Goal: Transaction & Acquisition: Purchase product/service

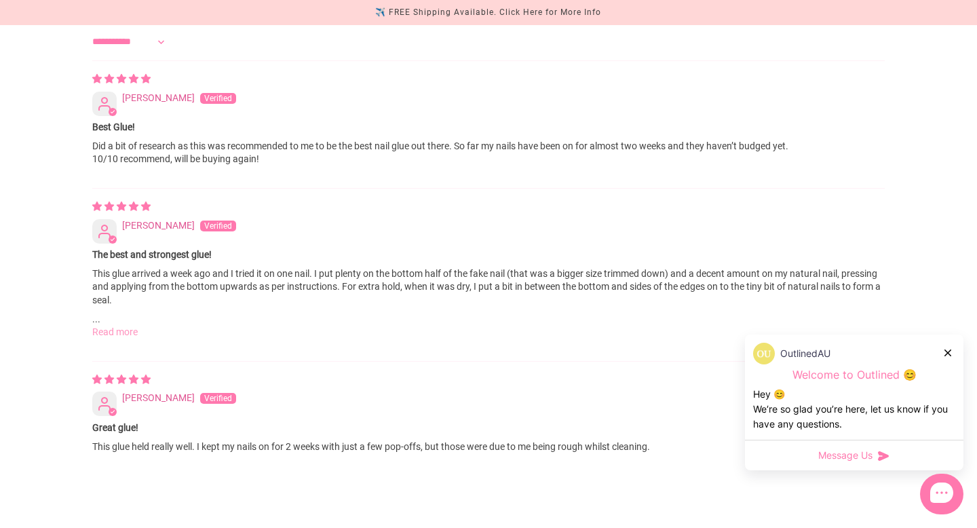
scroll to position [1397, 0]
click at [124, 326] on link "Read more" at bounding box center [114, 331] width 45 height 11
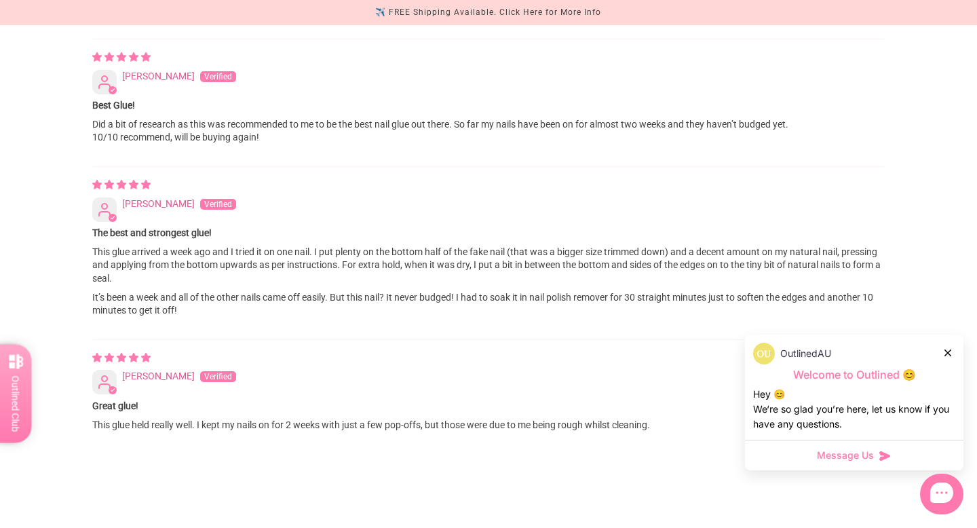
scroll to position [1422, 0]
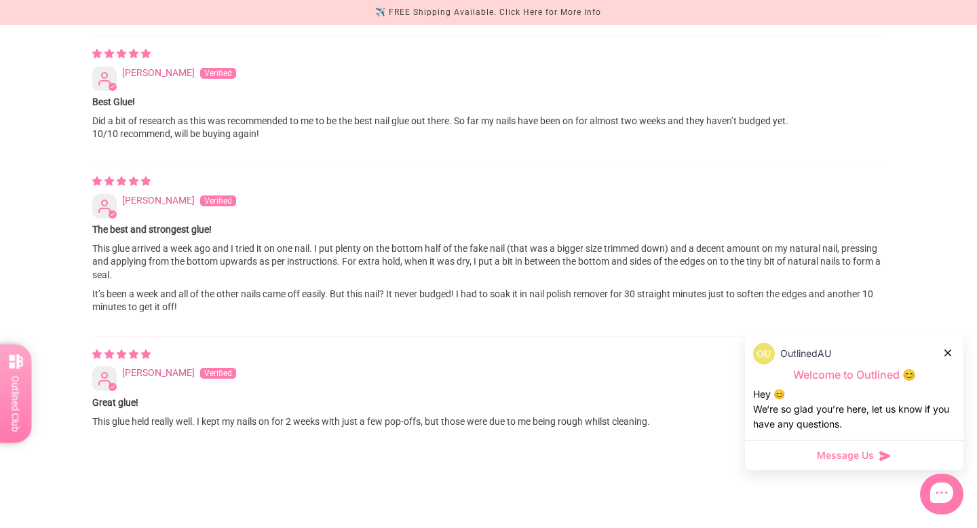
click at [868, 455] on span "Message Us" at bounding box center [845, 455] width 57 height 14
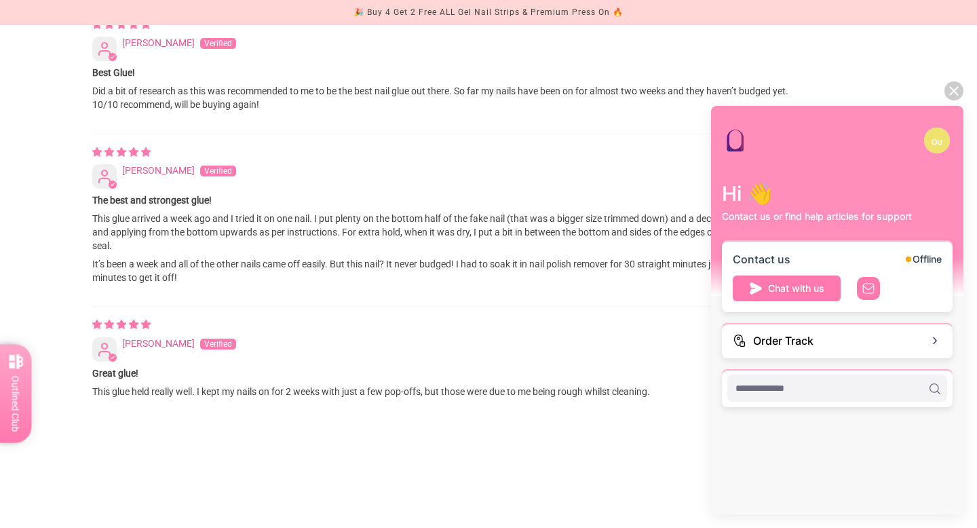
scroll to position [1603, 0]
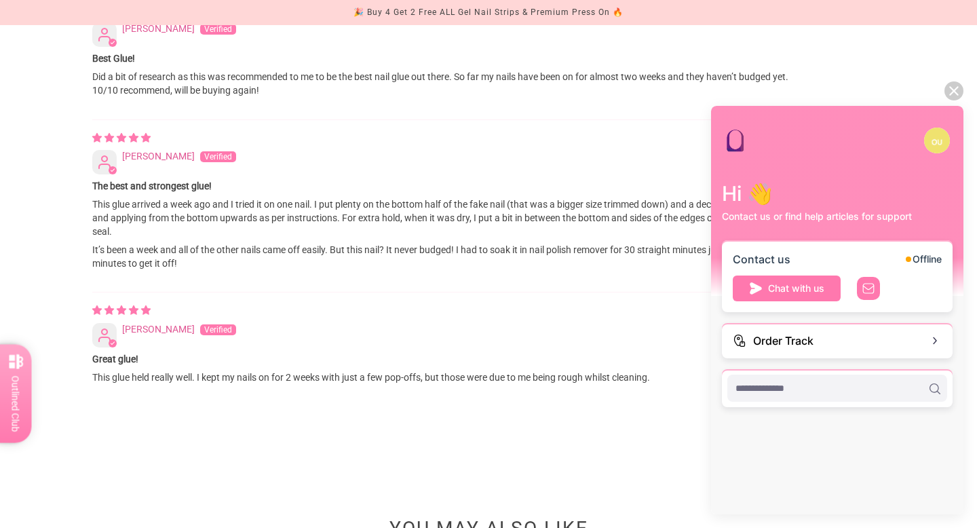
click at [825, 381] on input "scrollable content" at bounding box center [831, 387] width 193 height 15
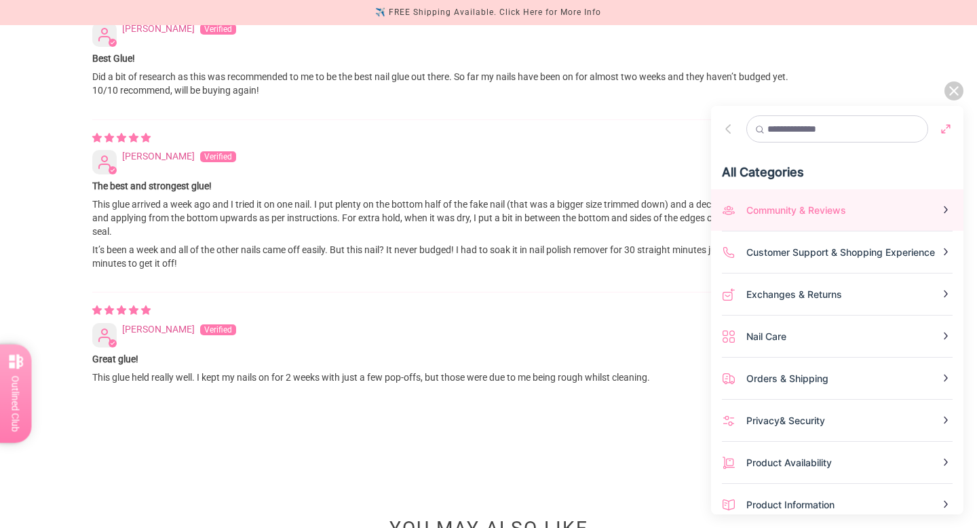
click at [886, 212] on div "Community & Reviews" at bounding box center [842, 210] width 193 height 14
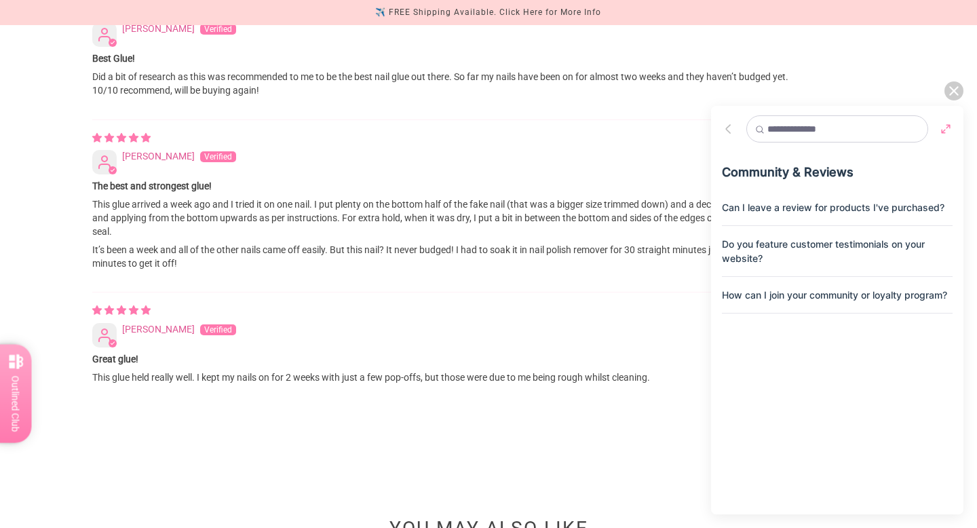
click at [729, 142] on div at bounding box center [728, 128] width 35 height 35
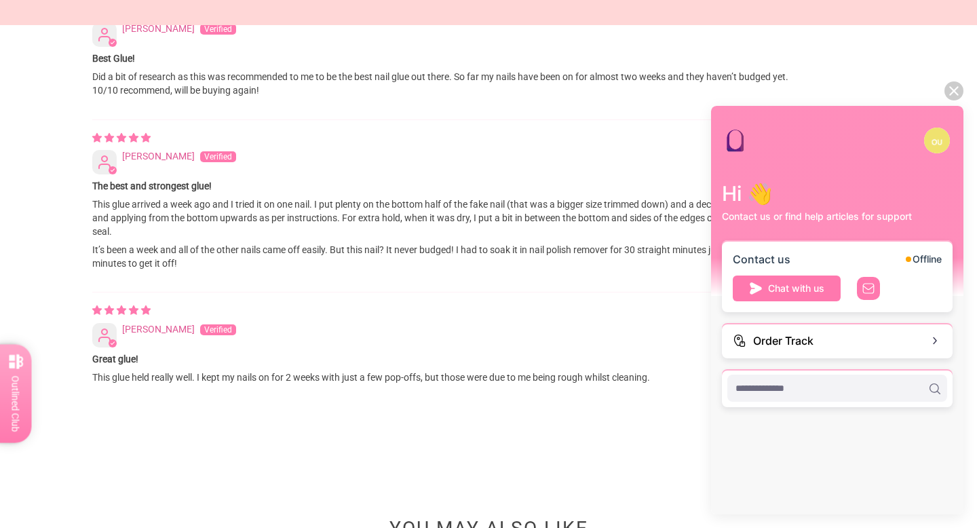
click at [729, 126] on div "Hi 👋 Contact us or find help articles for support Contact us Offline Chat with …" at bounding box center [837, 273] width 252 height 334
click at [858, 397] on div "scrollable content" at bounding box center [837, 387] width 220 height 27
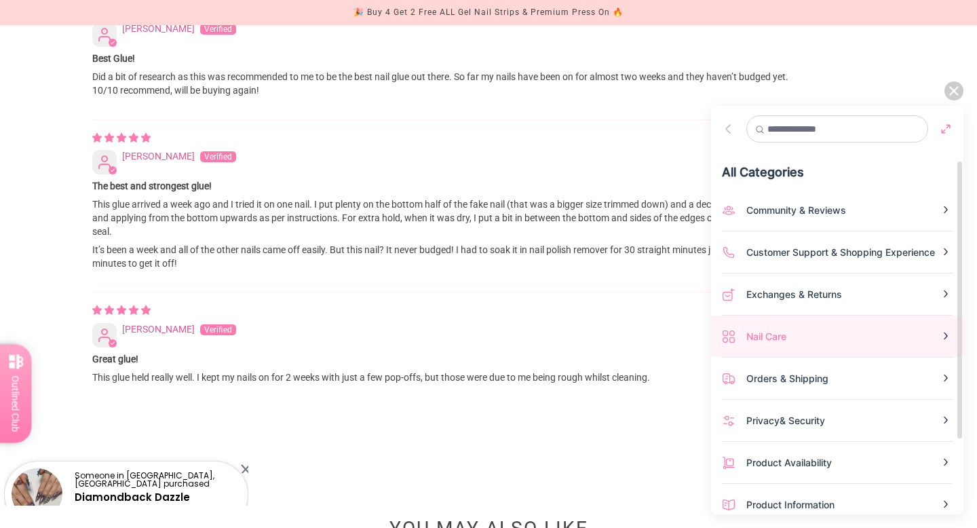
scroll to position [50, 0]
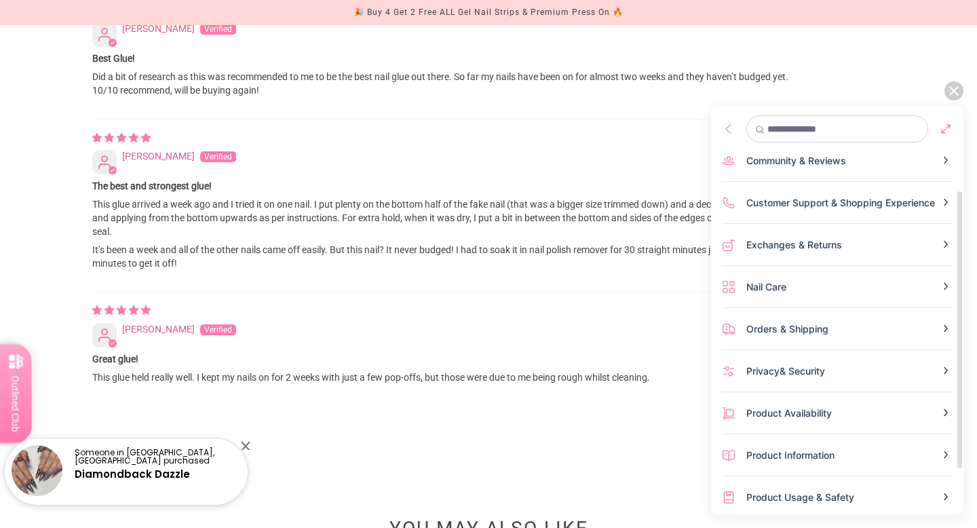
click at [785, 125] on input "text" at bounding box center [843, 129] width 152 height 12
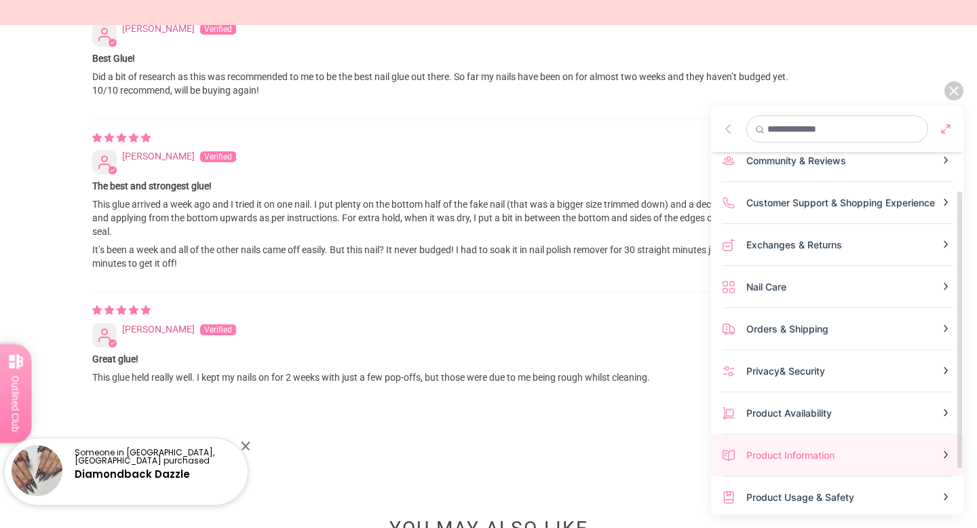
click at [850, 448] on div "Product Information" at bounding box center [842, 455] width 193 height 14
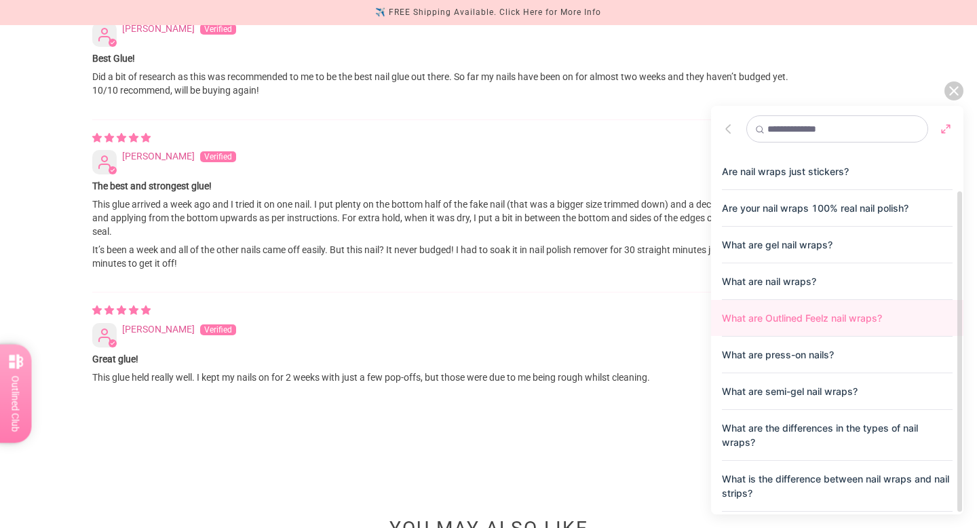
scroll to position [44, 0]
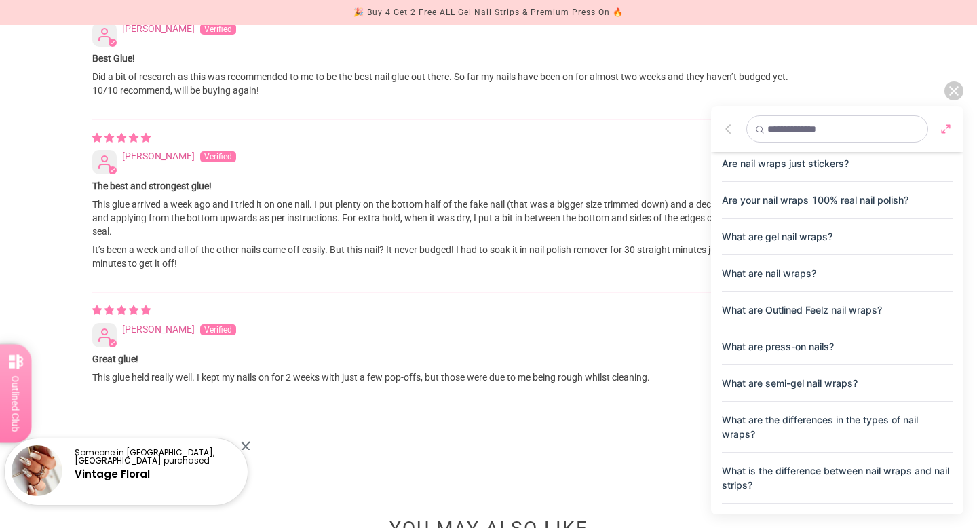
click at [724, 127] on img at bounding box center [729, 129] width 14 height 14
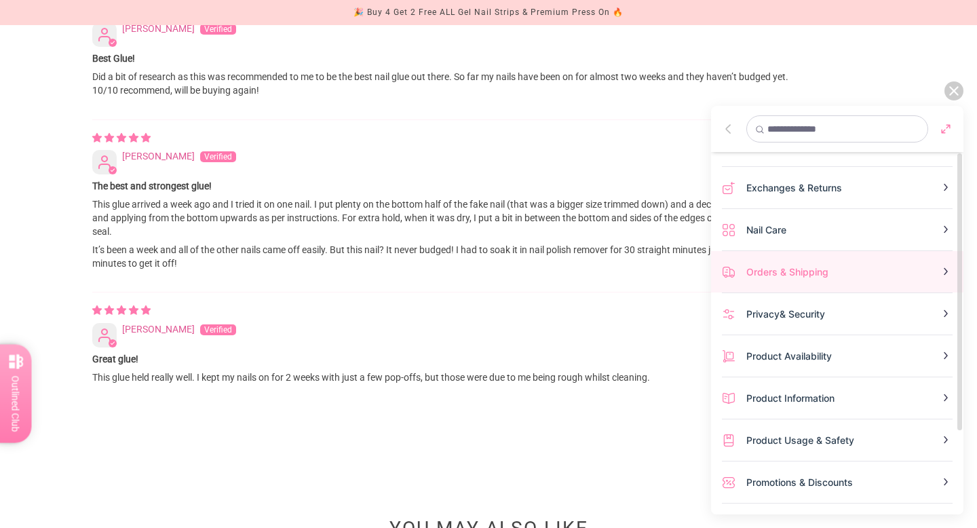
scroll to position [0, 0]
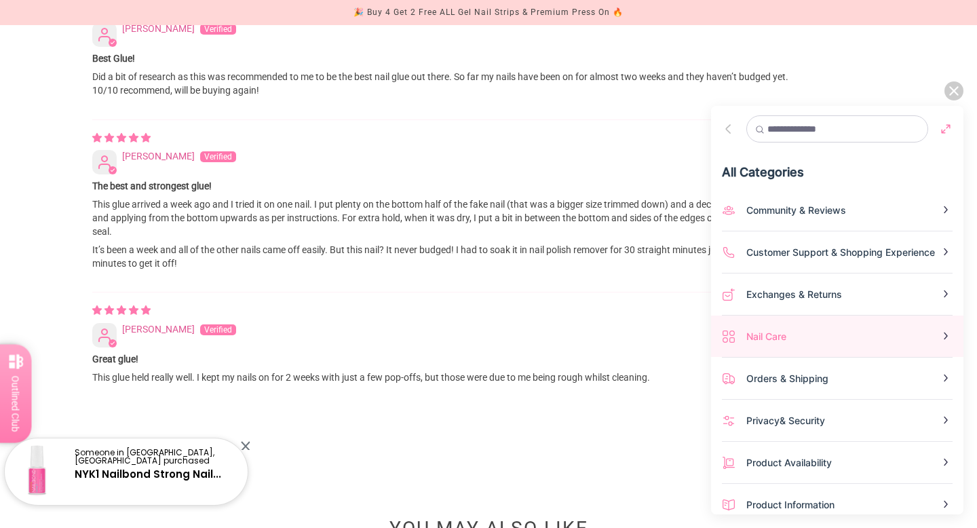
click at [839, 336] on div "Nail Care" at bounding box center [842, 336] width 193 height 14
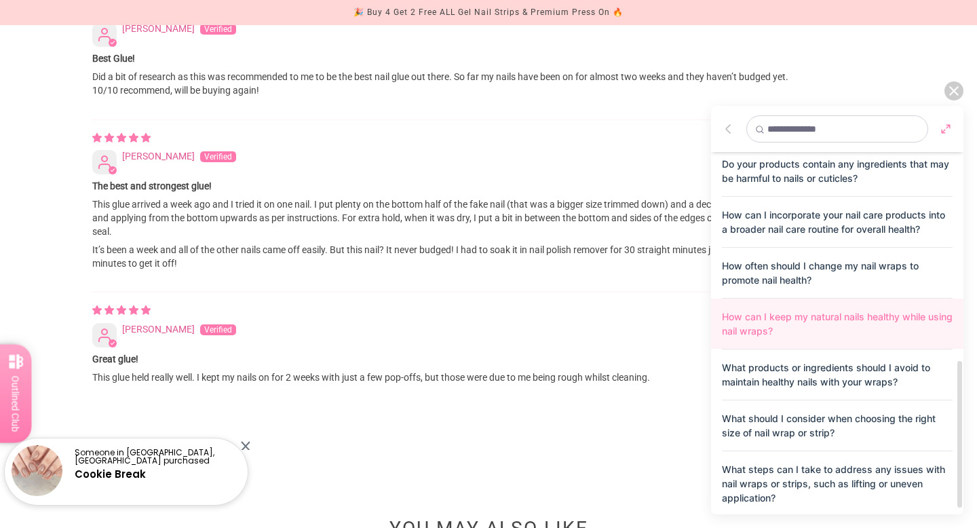
scroll to position [503, 0]
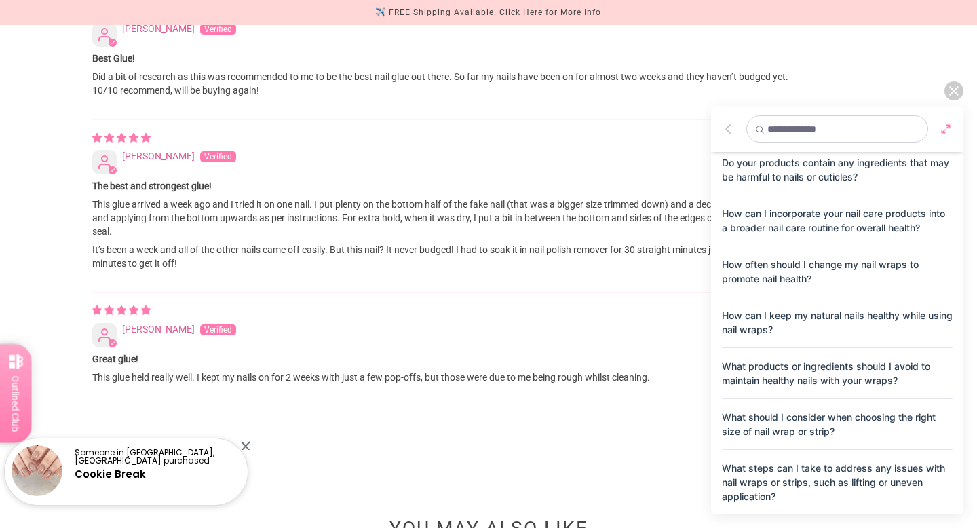
click at [635, 304] on div "[DATE] [PERSON_NAME]" at bounding box center [488, 324] width 792 height 42
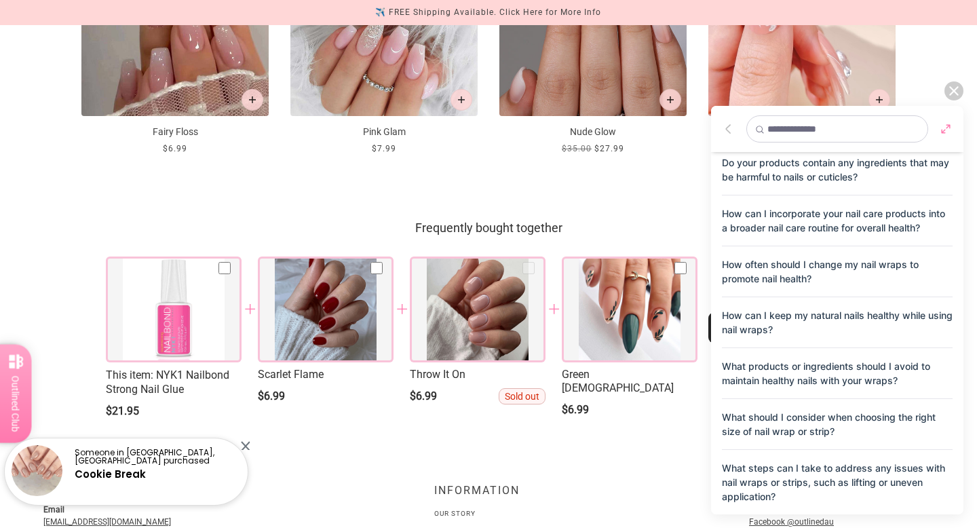
scroll to position [2270, 0]
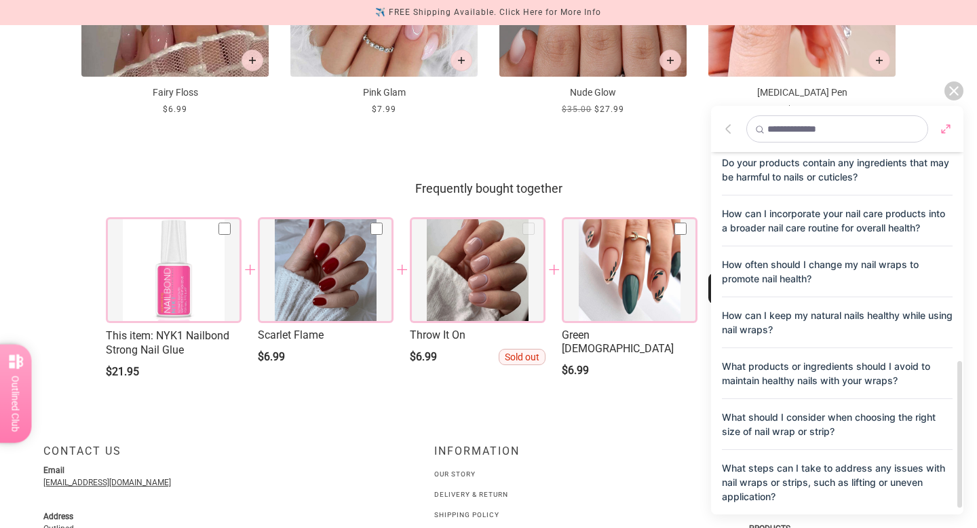
click at [958, 86] on div at bounding box center [953, 90] width 19 height 19
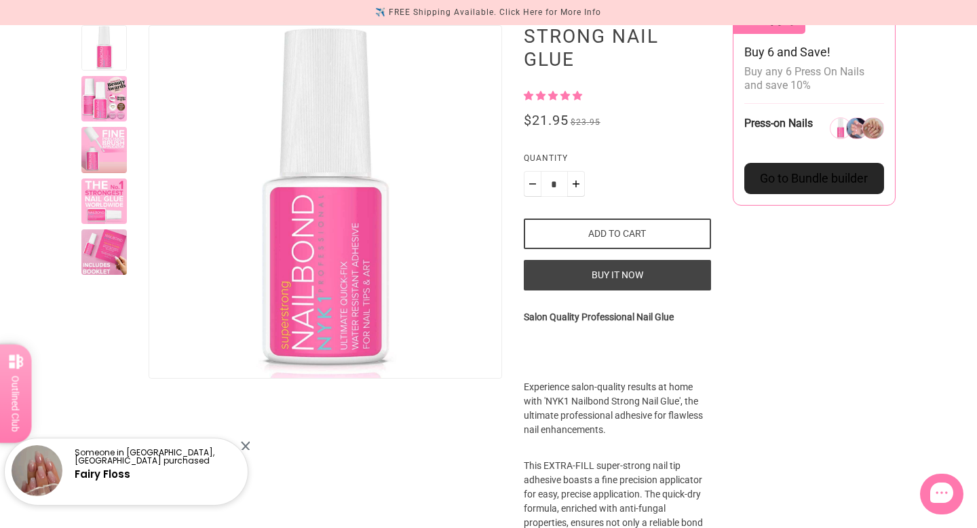
scroll to position [153, 0]
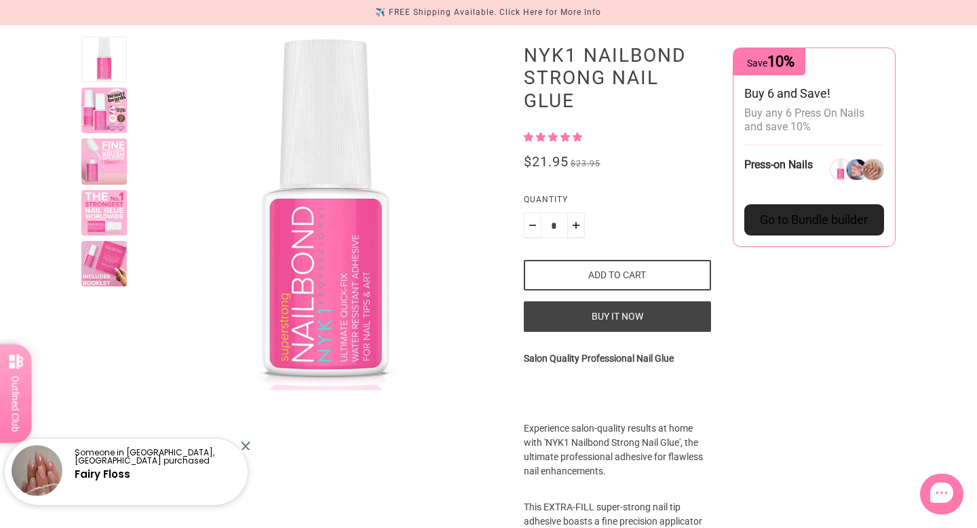
click at [104, 116] on div at bounding box center [103, 109] width 45 height 45
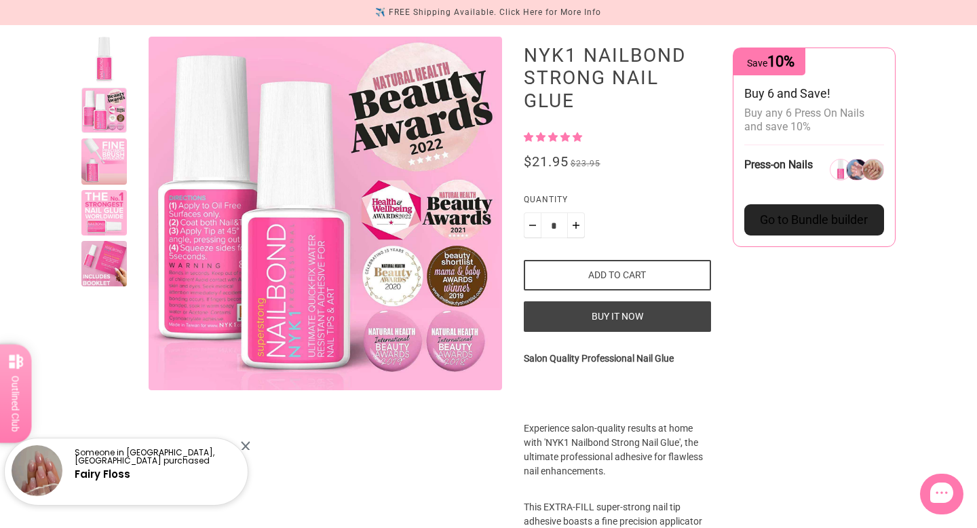
click at [106, 198] on div at bounding box center [103, 212] width 45 height 45
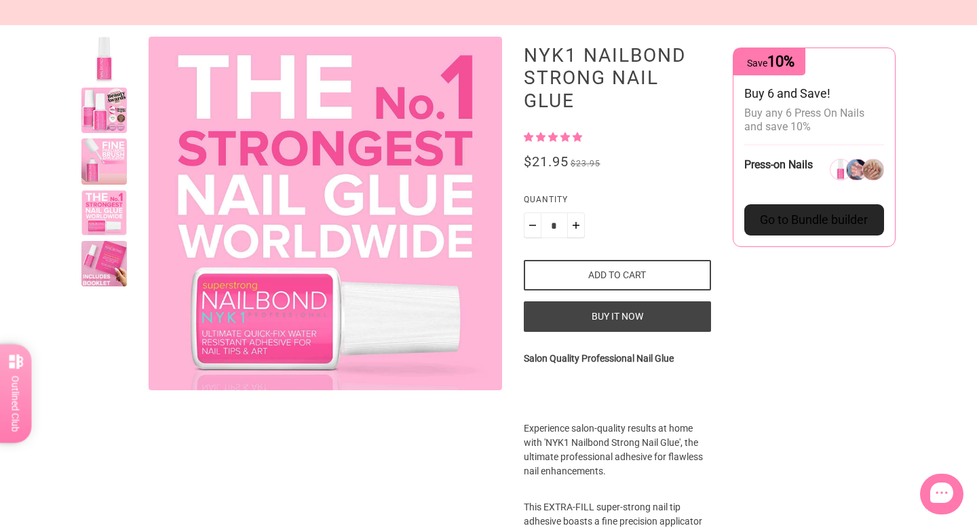
click at [91, 281] on div at bounding box center [103, 263] width 45 height 45
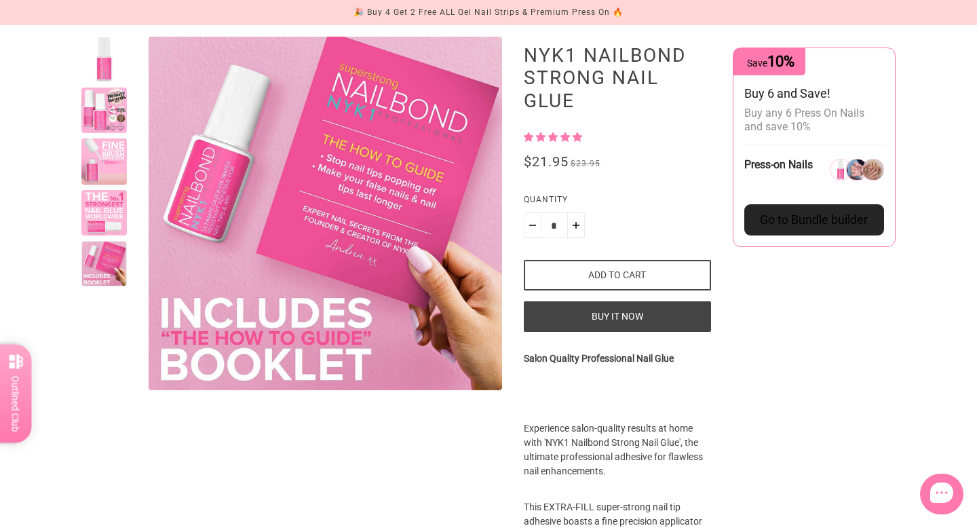
click at [111, 195] on div at bounding box center [103, 212] width 45 height 45
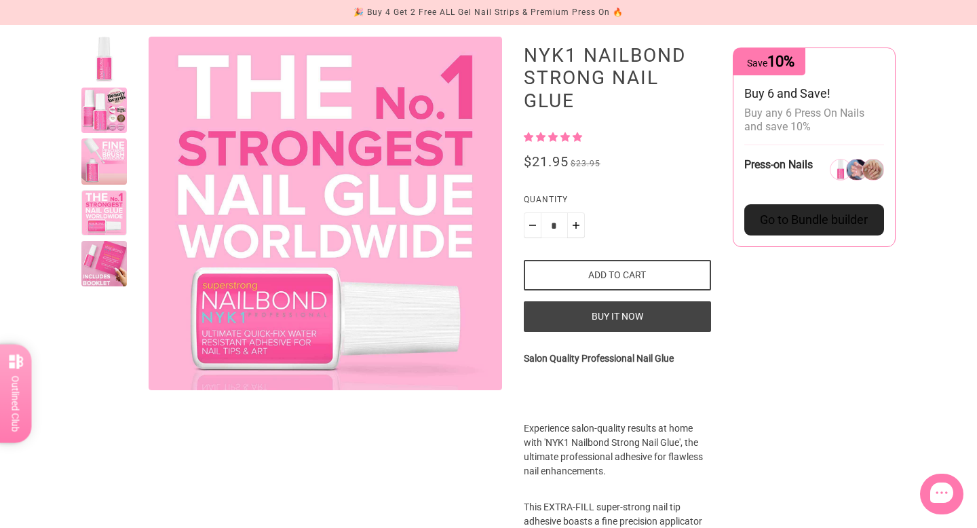
click at [98, 128] on div at bounding box center [103, 109] width 45 height 45
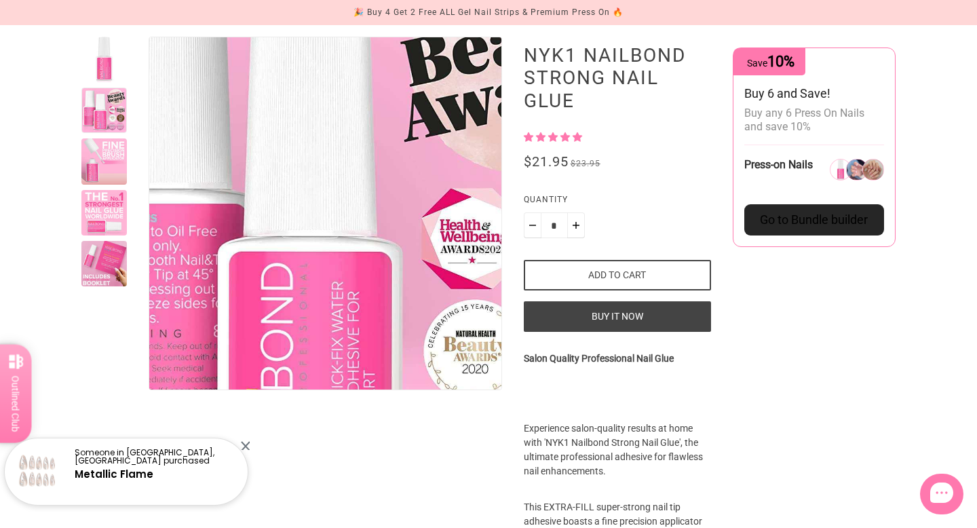
click at [277, 169] on img "Enlarge product image" at bounding box center [360, 244] width 601 height 601
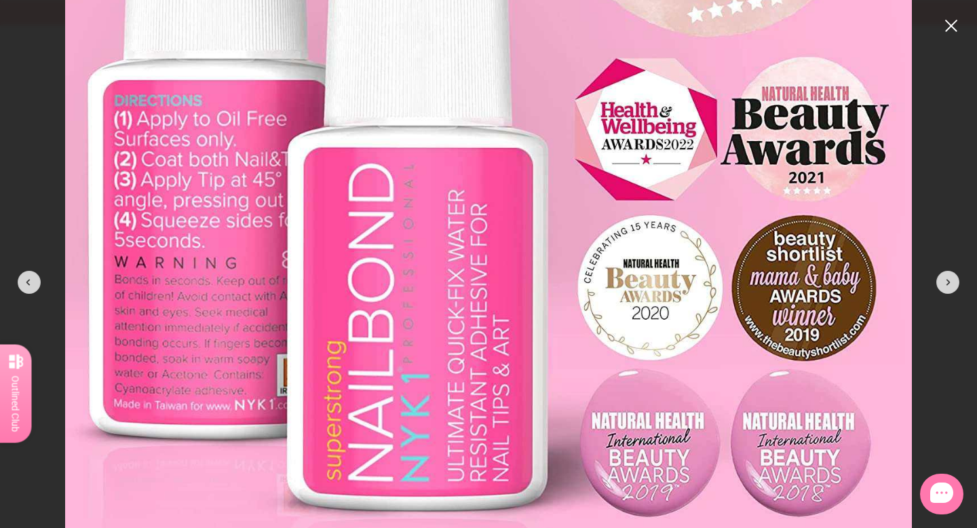
scroll to position [349, 0]
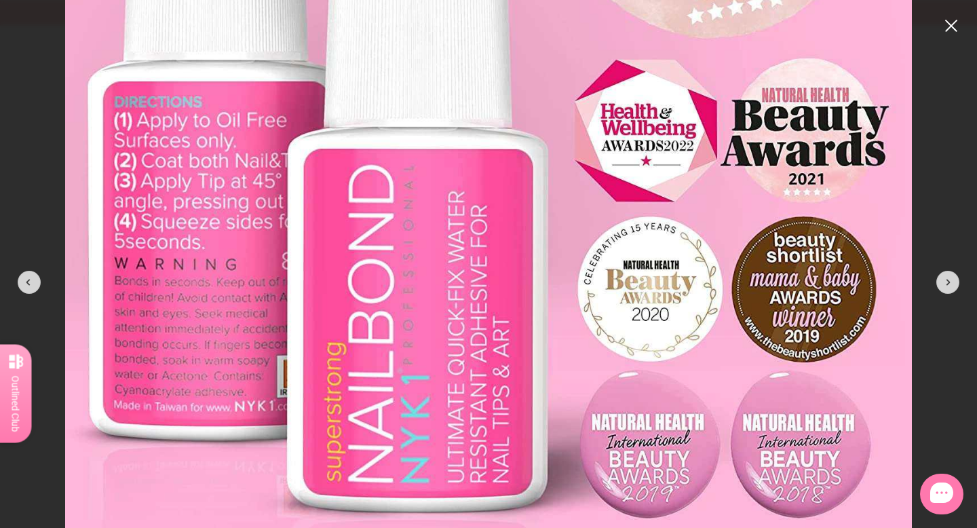
click at [0, 116] on modal-root at bounding box center [488, 264] width 977 height 528
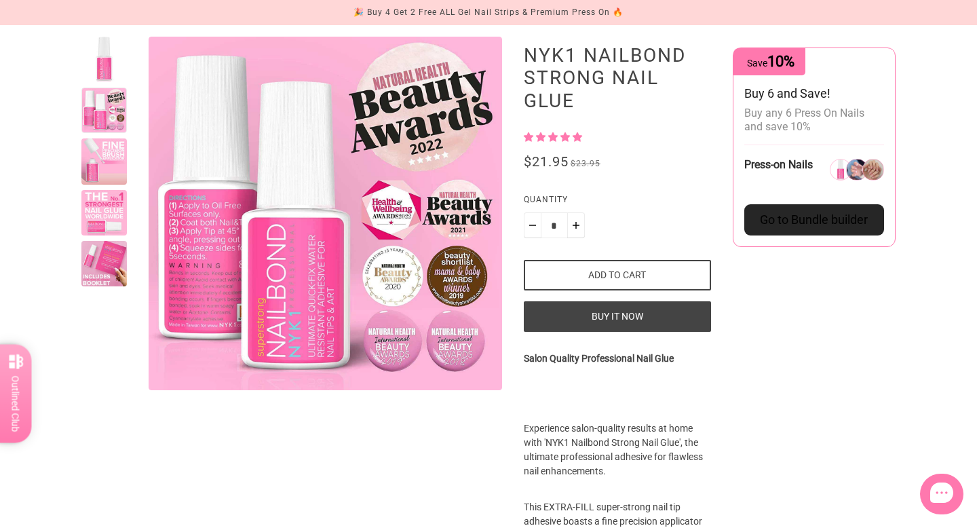
scroll to position [0, 0]
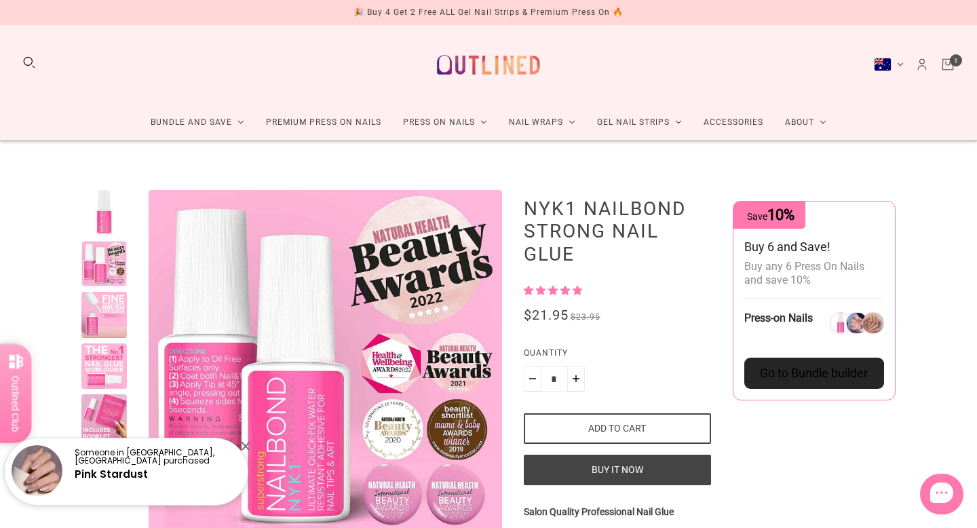
click at [951, 61] on link "Cart" at bounding box center [947, 64] width 15 height 15
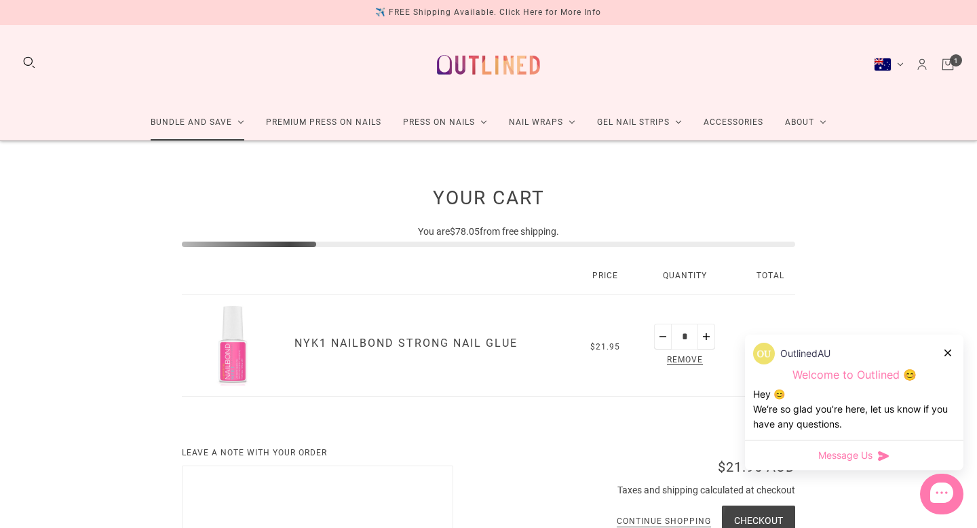
click at [218, 121] on link "Bundle and Save" at bounding box center [197, 122] width 115 height 36
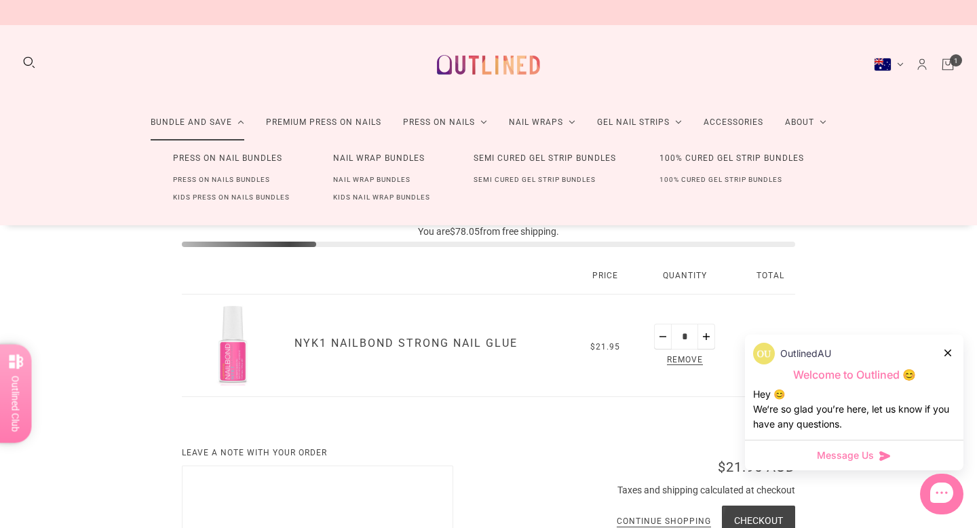
click at [224, 176] on link "Press On Nails Bundles" at bounding box center [221, 180] width 140 height 18
